Goal: Task Accomplishment & Management: Manage account settings

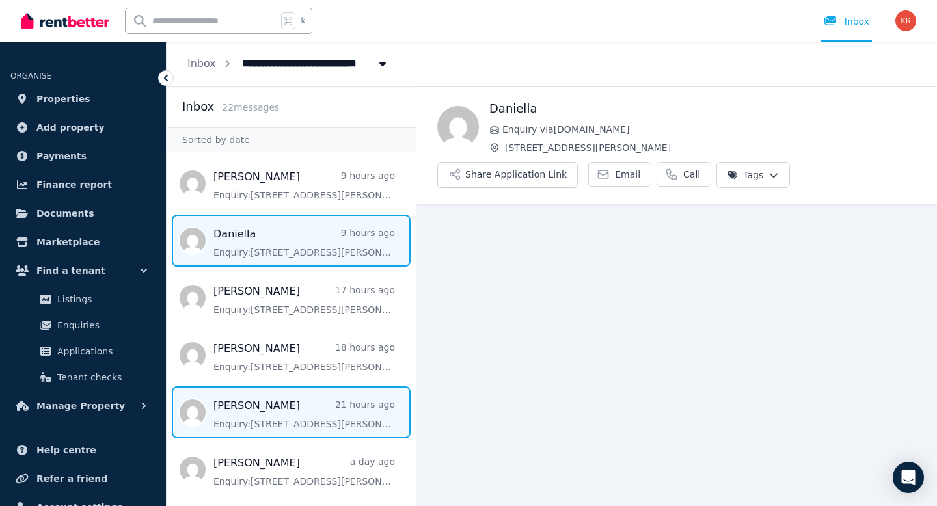
click at [311, 421] on span "Message list" at bounding box center [291, 413] width 249 height 52
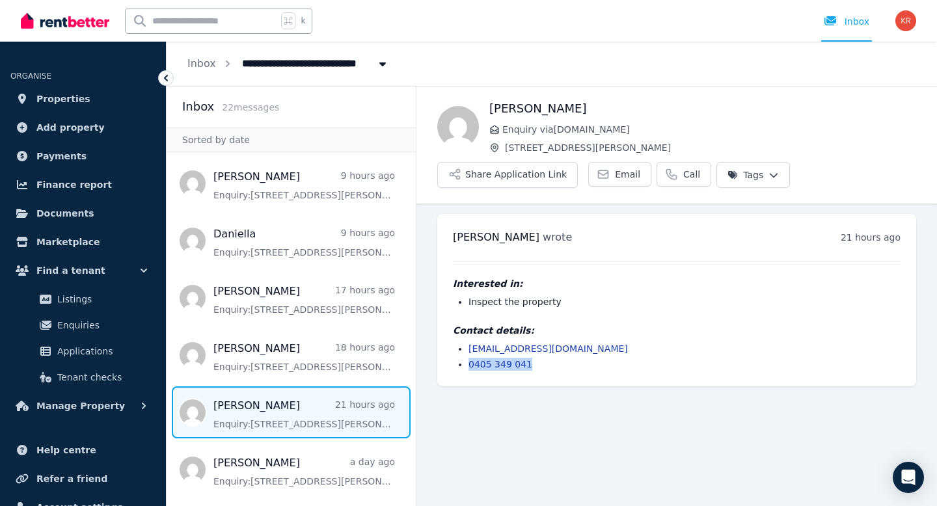
drag, startPoint x: 535, startPoint y: 366, endPoint x: 471, endPoint y: 363, distance: 63.8
click at [471, 363] on li "0405 349 041" at bounding box center [685, 364] width 432 height 13
copy link "0405 349 041"
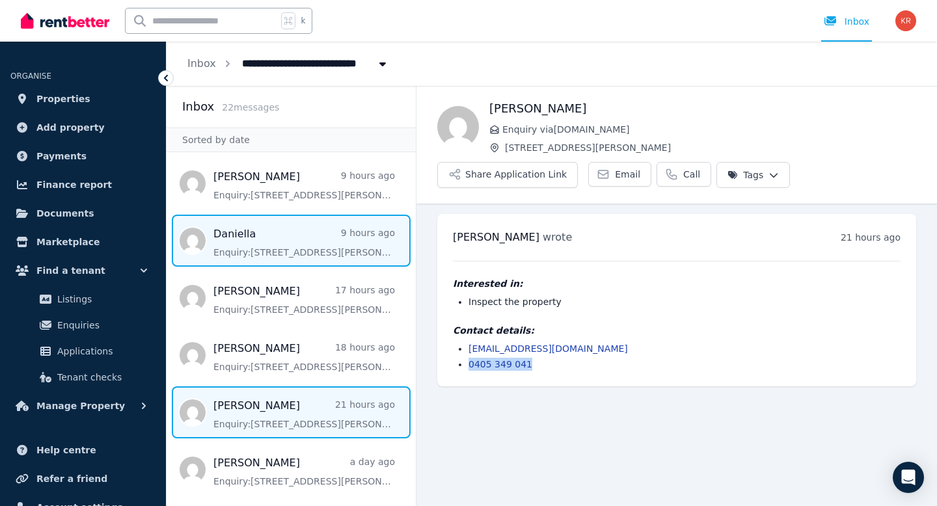
click at [271, 249] on span "Message list" at bounding box center [291, 241] width 249 height 52
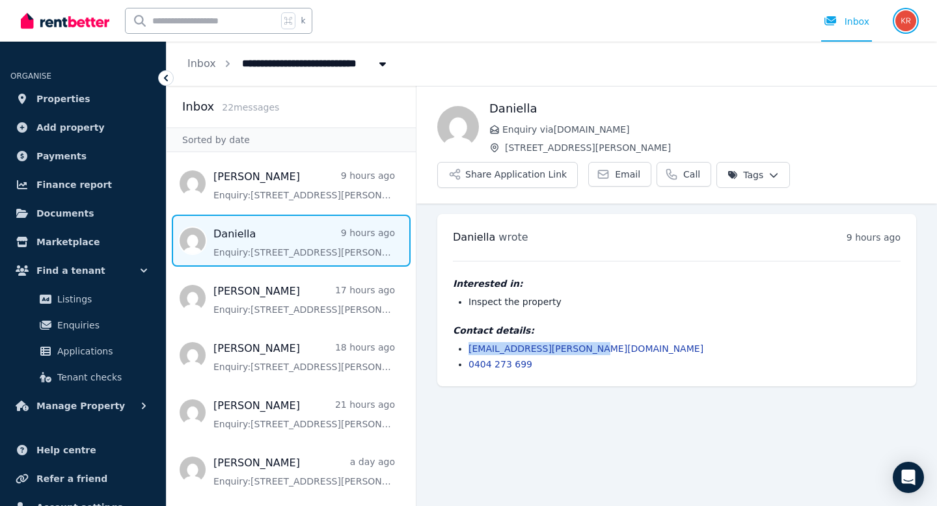
click at [904, 20] on img "button" at bounding box center [906, 20] width 21 height 21
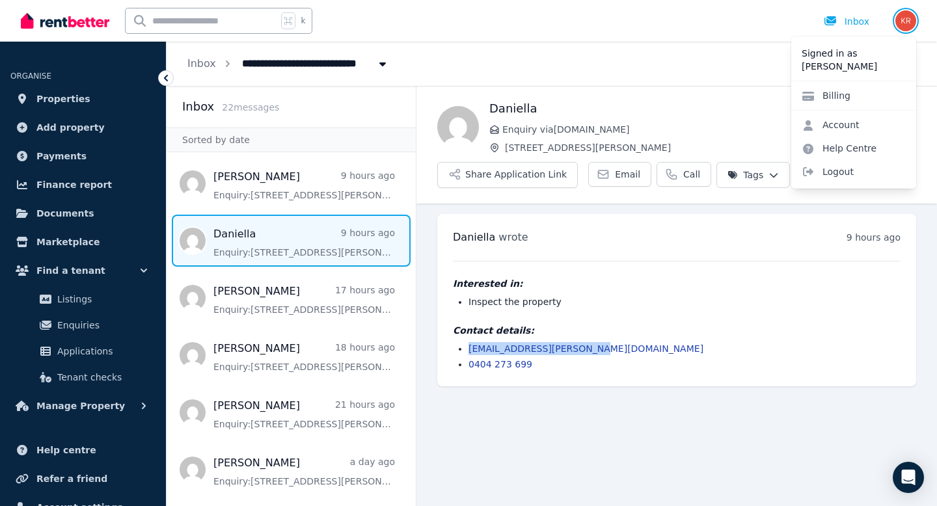
click at [904, 20] on img "button" at bounding box center [906, 20] width 21 height 21
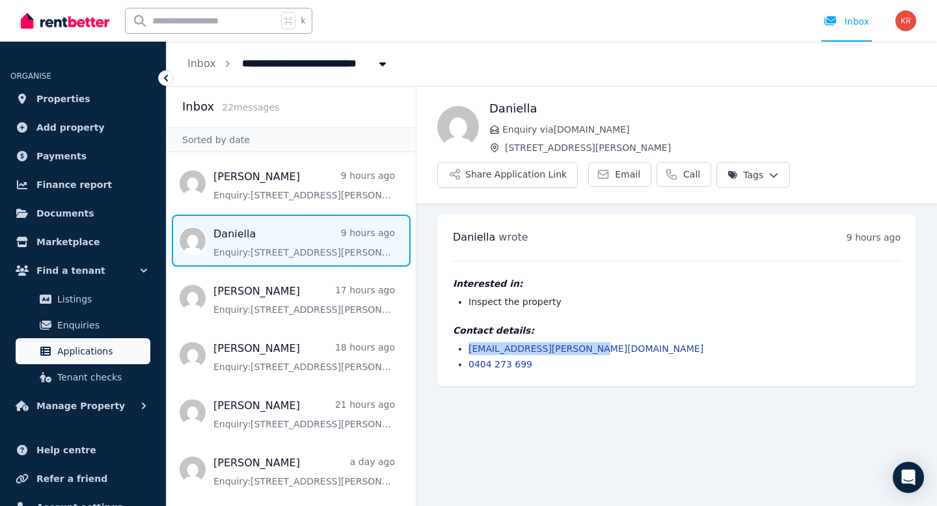
click at [97, 352] on span "Applications" at bounding box center [101, 352] width 88 height 16
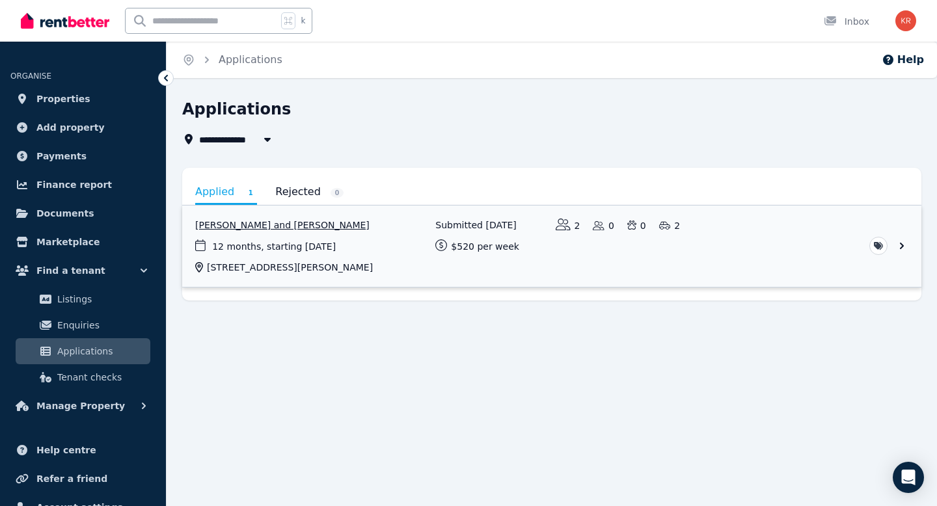
click at [690, 248] on link "View application: Pramila Gauchan and Satish Sherchan" at bounding box center [552, 246] width 740 height 81
